Goal: Task Accomplishment & Management: Manage account settings

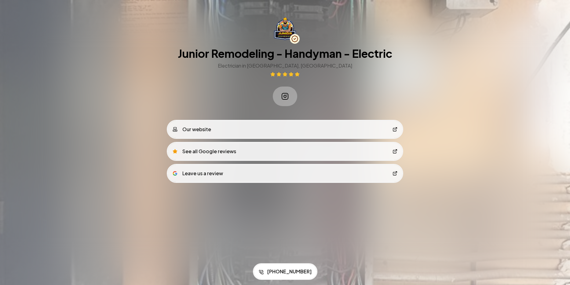
click at [285, 31] on img at bounding box center [285, 28] width 22 height 23
click at [294, 40] on icon at bounding box center [295, 39] width 10 height 10
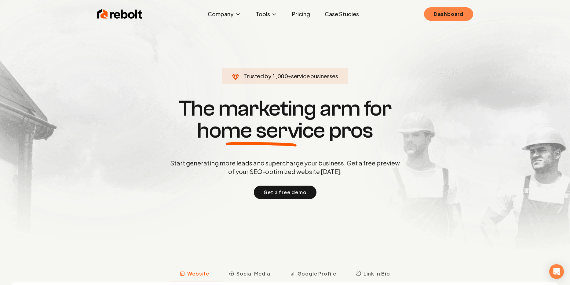
click at [450, 16] on link "Dashboard" at bounding box center [448, 13] width 49 height 13
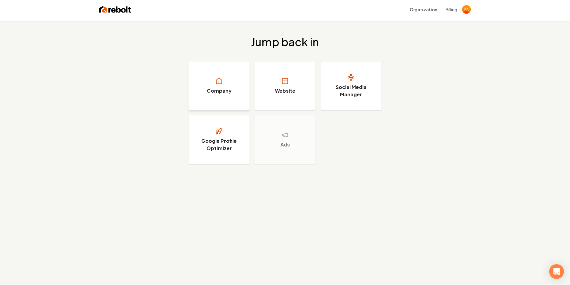
scroll to position [4, 0]
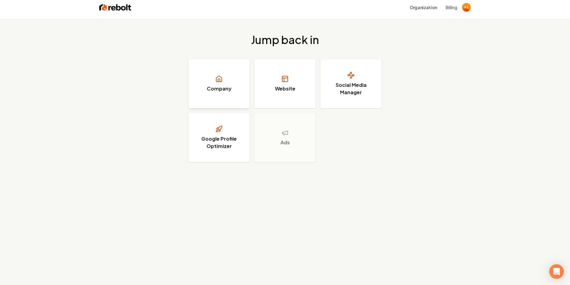
click at [217, 95] on link "Company" at bounding box center [218, 83] width 61 height 49
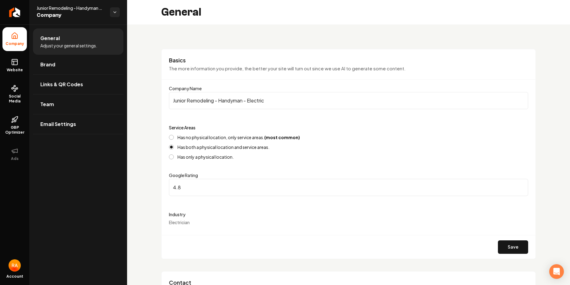
click at [170, 137] on button "Has no physical location, only service areas. (most common)" at bounding box center [171, 137] width 5 height 5
click at [513, 246] on button "Save" at bounding box center [513, 246] width 30 height 13
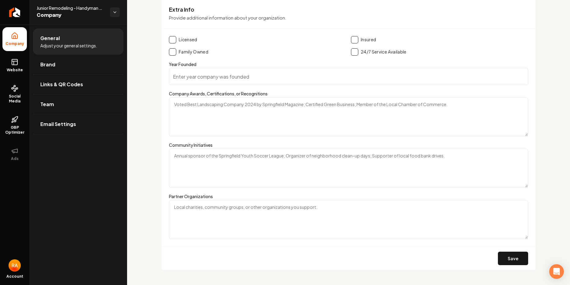
scroll to position [1048, 0]
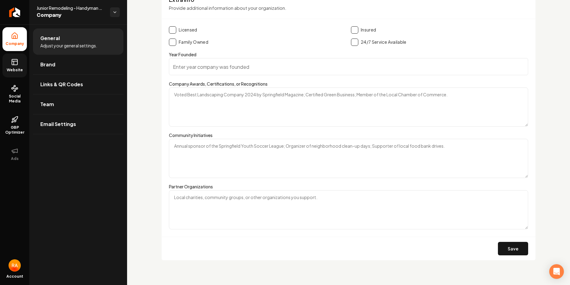
click at [16, 66] on link "Website" at bounding box center [14, 65] width 24 height 24
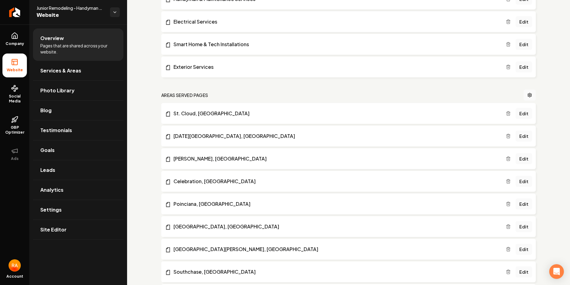
scroll to position [209, 0]
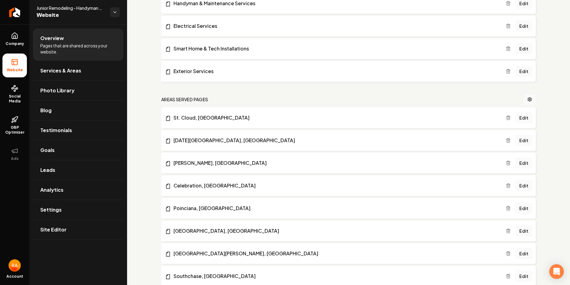
click at [529, 100] on circle "Main content area" at bounding box center [529, 99] width 1 height 1
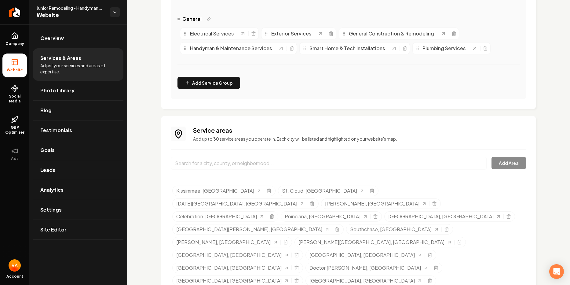
scroll to position [146, 0]
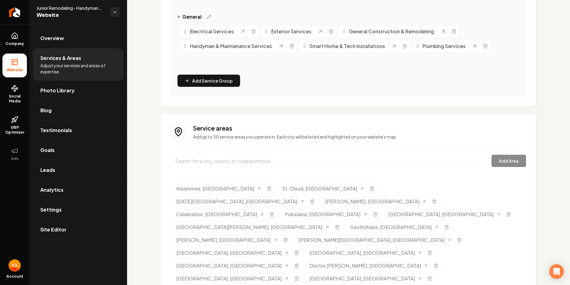
click at [507, 160] on div "Add Area" at bounding box center [348, 165] width 355 height 20
click at [252, 162] on input "Main content area" at bounding box center [329, 161] width 316 height 13
